Goal: Task Accomplishment & Management: Manage account settings

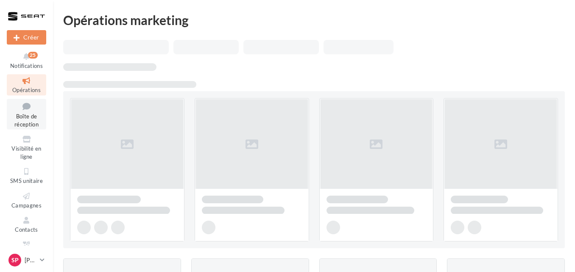
click at [29, 103] on icon at bounding box center [26, 105] width 34 height 11
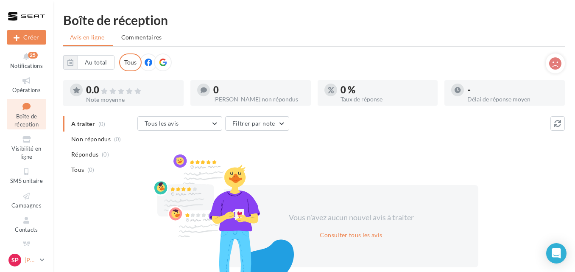
click at [44, 258] on icon at bounding box center [42, 259] width 5 height 7
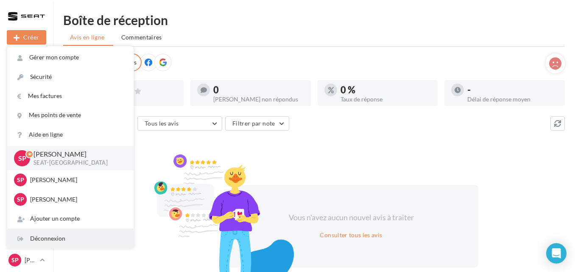
click at [46, 238] on div "Déconnexion" at bounding box center [70, 238] width 126 height 19
